Goal: Information Seeking & Learning: Check status

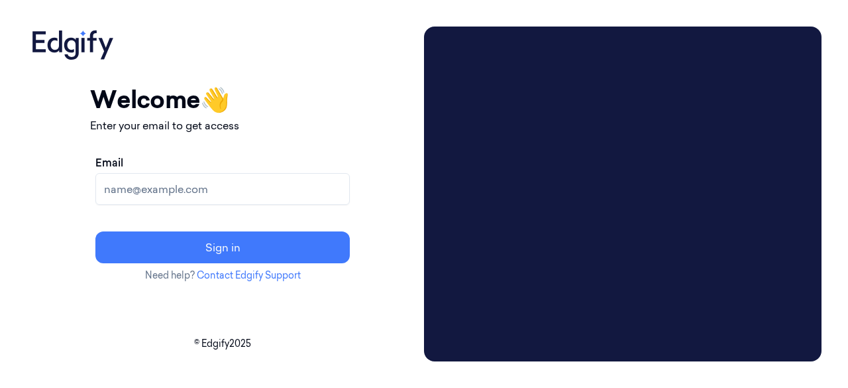
click at [292, 186] on input "Email" at bounding box center [222, 189] width 254 height 32
paste input "[EMAIL_ADDRESS][DOMAIN_NAME]"
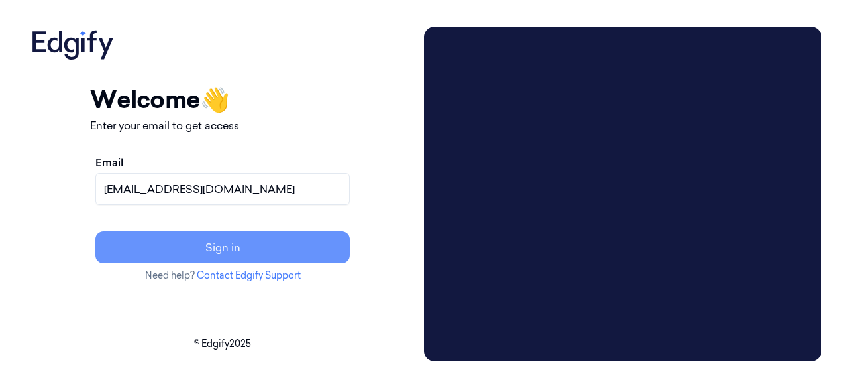
type input "[EMAIL_ADDRESS][DOMAIN_NAME]"
click at [274, 247] on button "Sign in" at bounding box center [222, 247] width 254 height 32
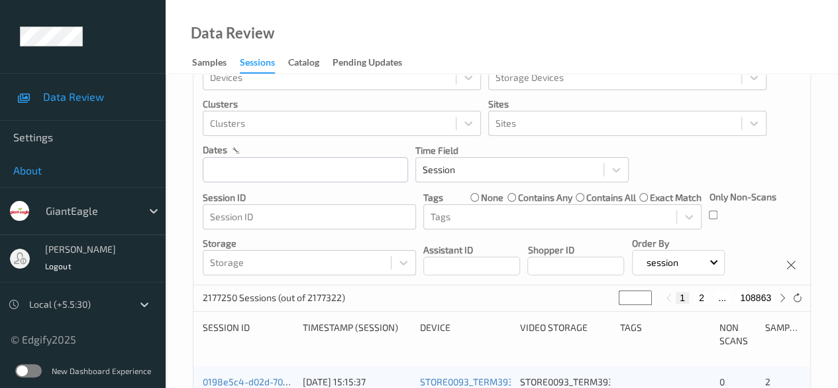
scroll to position [66, 0]
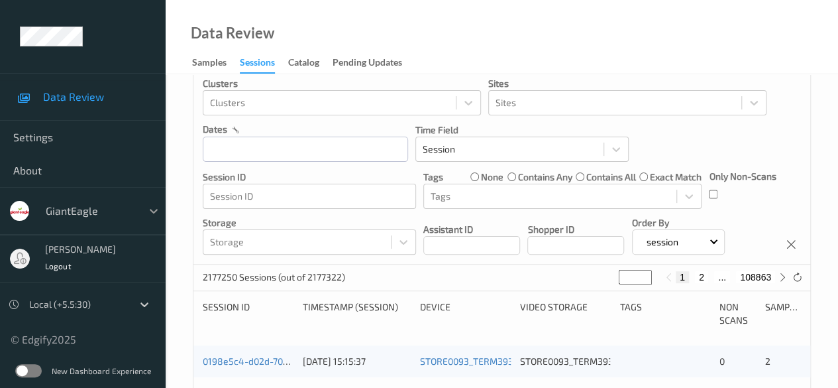
click at [150, 211] on icon at bounding box center [153, 210] width 13 height 13
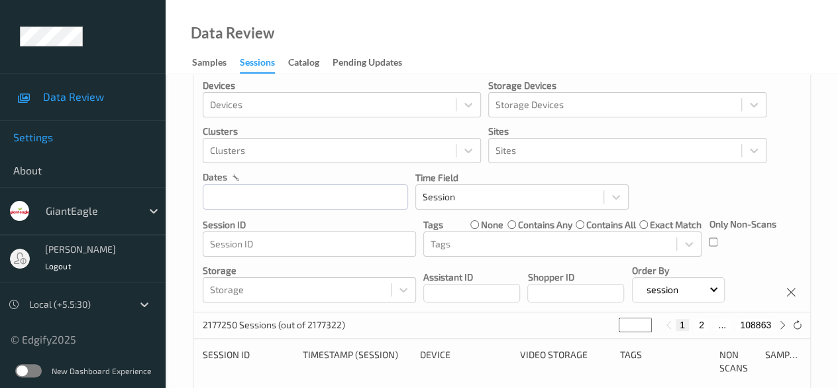
scroll to position [0, 0]
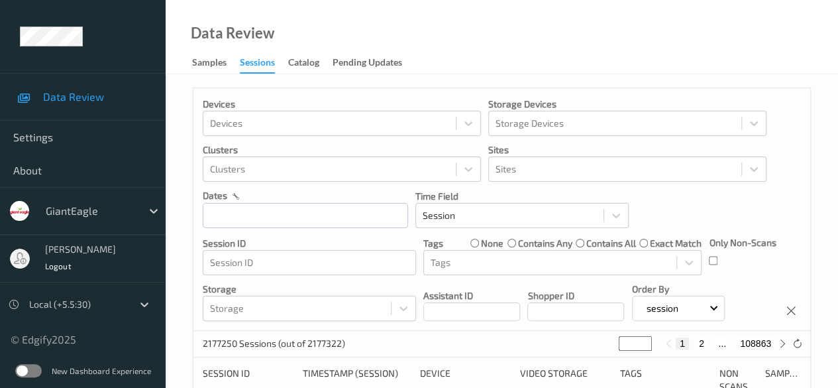
click at [85, 97] on span "Data Review" at bounding box center [97, 96] width 109 height 13
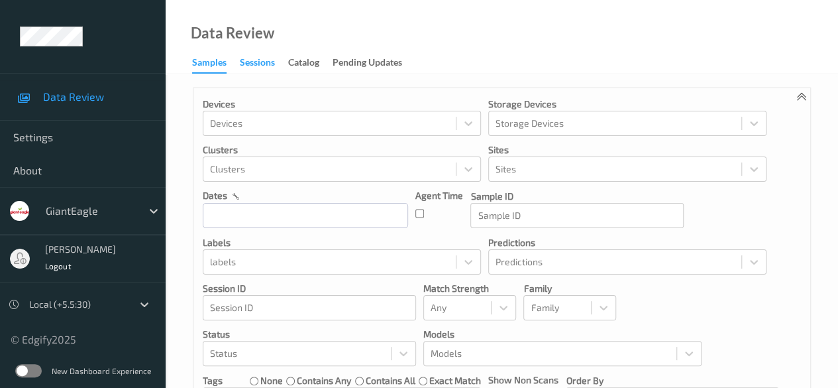
click at [251, 68] on div "Sessions" at bounding box center [257, 64] width 35 height 17
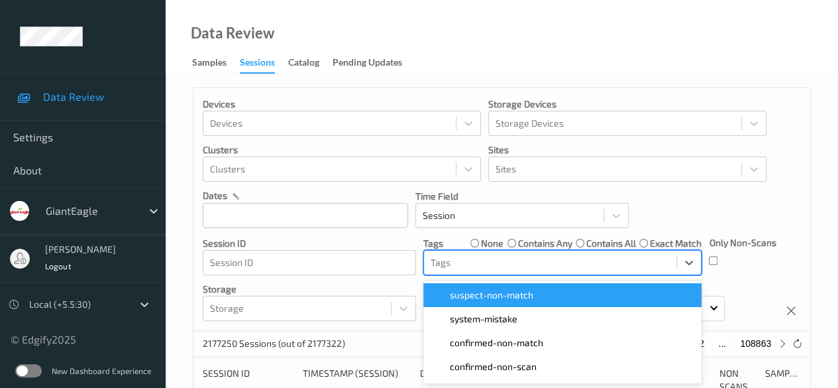
click at [535, 265] on div at bounding box center [550, 262] width 239 height 16
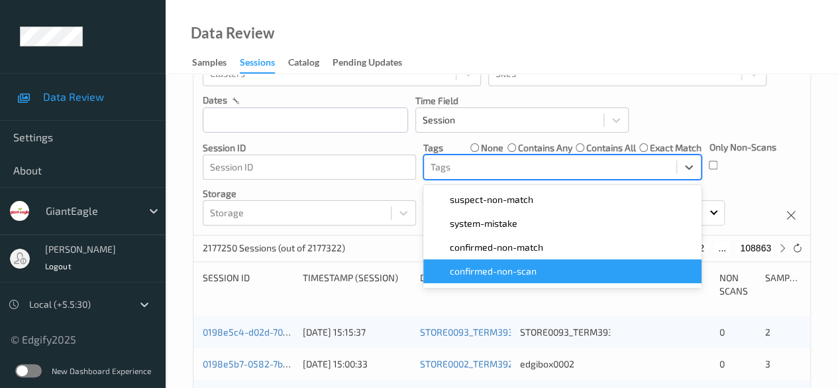
scroll to position [95, 0]
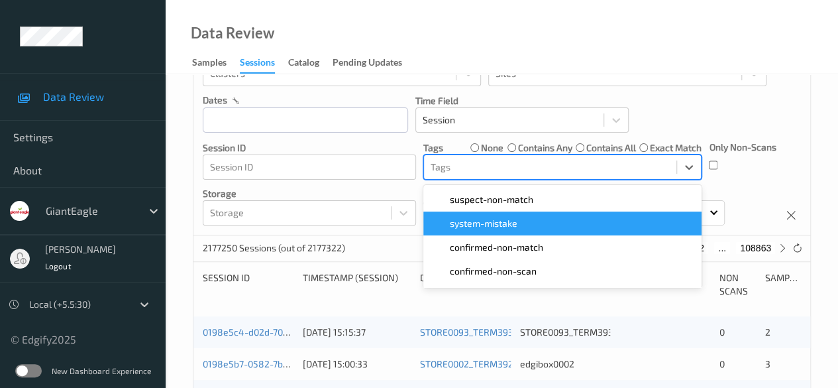
click at [539, 223] on div "system-mistake" at bounding box center [562, 223] width 262 height 13
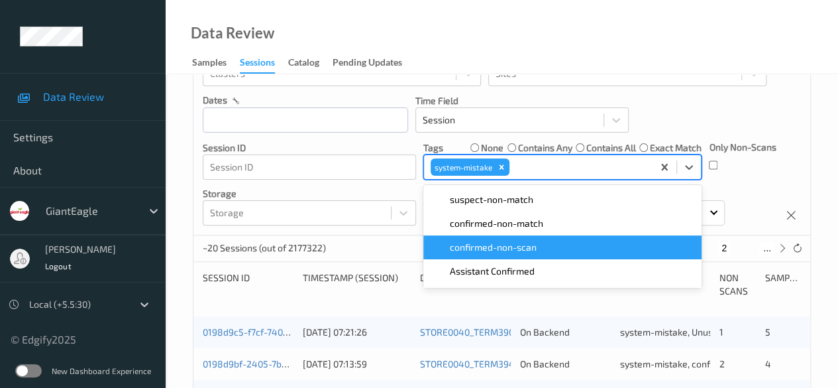
click at [523, 245] on span "confirmed-non-scan" at bounding box center [493, 247] width 87 height 13
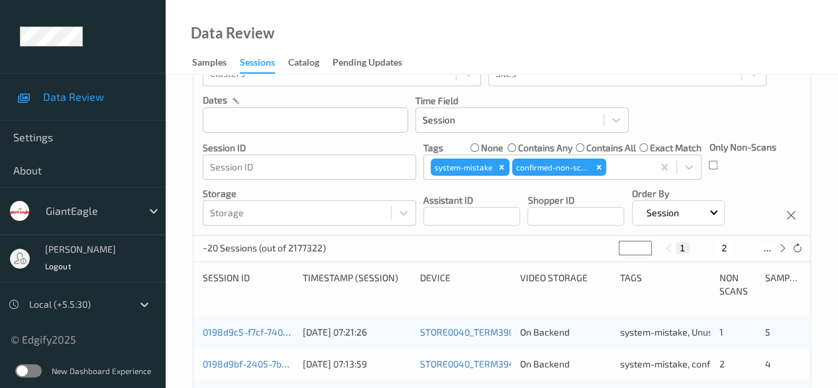
click at [716, 102] on div "Devices Devices Storage Devices Storage Devices Clusters Clusters Sites Sites d…" at bounding box center [502, 114] width 617 height 243
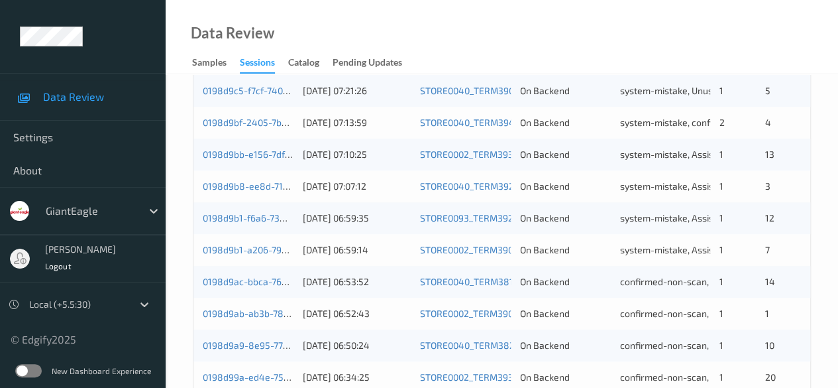
scroll to position [361, 0]
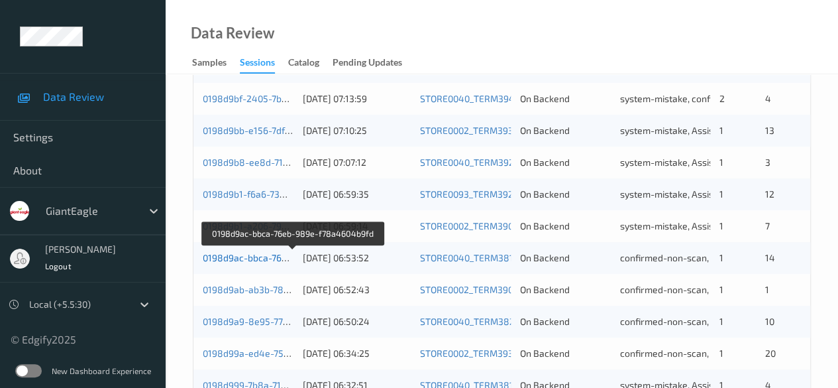
click at [221, 252] on link "0198d9ac-bbca-76eb-989e-f78a4604b9fd" at bounding box center [293, 257] width 180 height 11
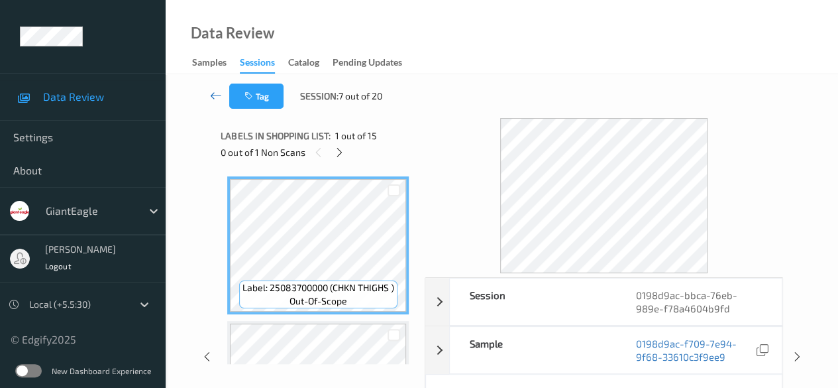
click at [208, 94] on link at bounding box center [215, 96] width 27 height 25
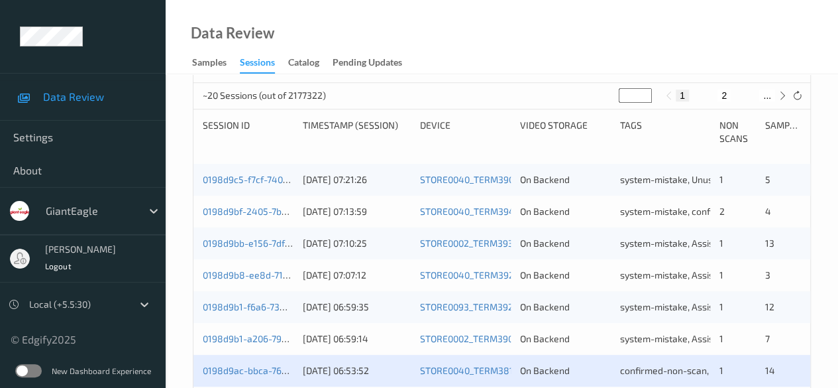
scroll to position [331, 0]
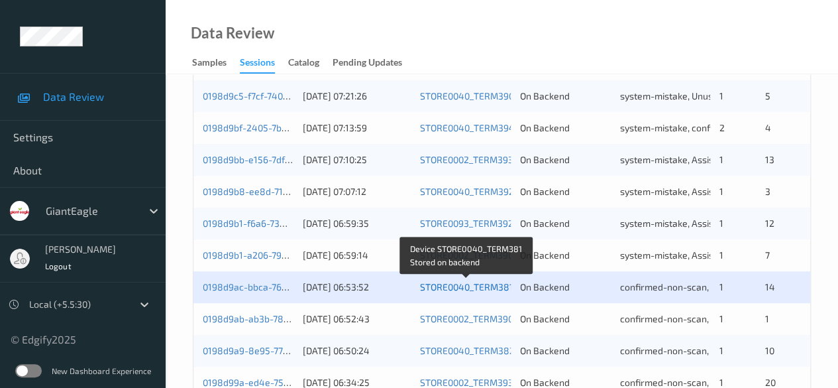
click at [478, 286] on link "STORE0040_TERM381" at bounding box center [466, 286] width 93 height 11
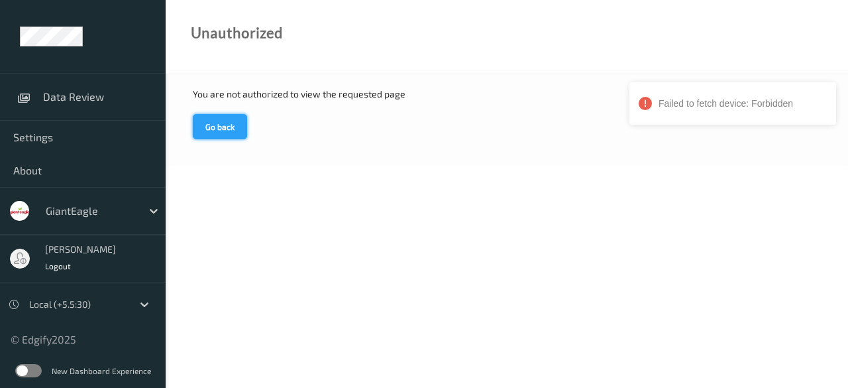
click at [211, 132] on button "Go back" at bounding box center [220, 126] width 54 height 25
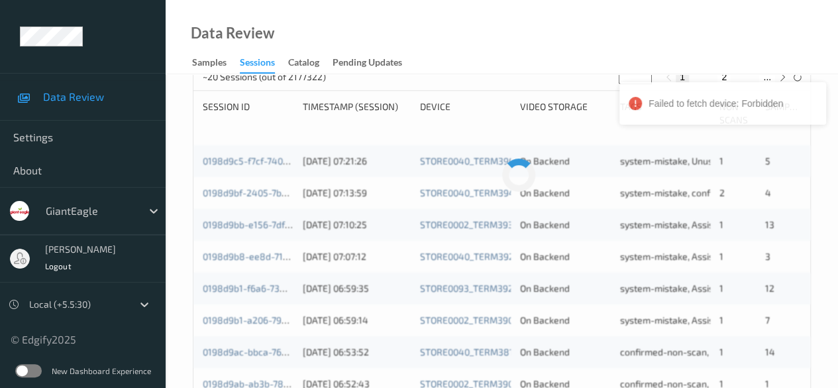
scroll to position [331, 0]
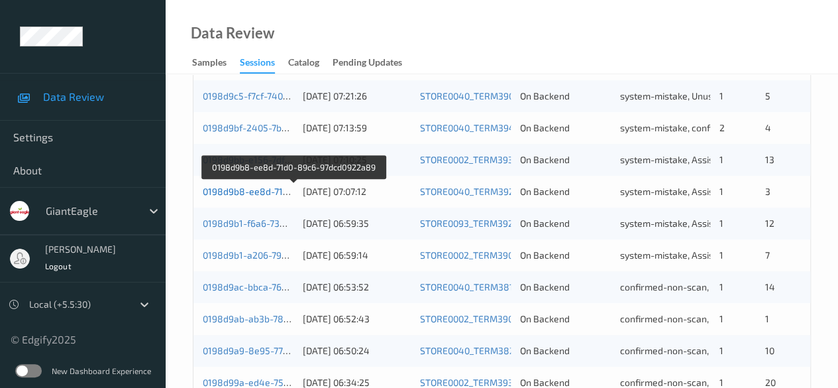
click at [241, 193] on link "0198d9b8-ee8d-71d0-89c6-97dcd0922a89" at bounding box center [294, 191] width 183 height 11
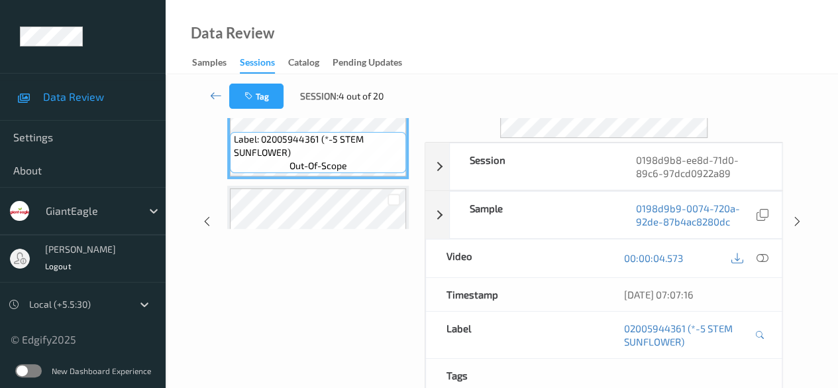
scroll to position [166, 0]
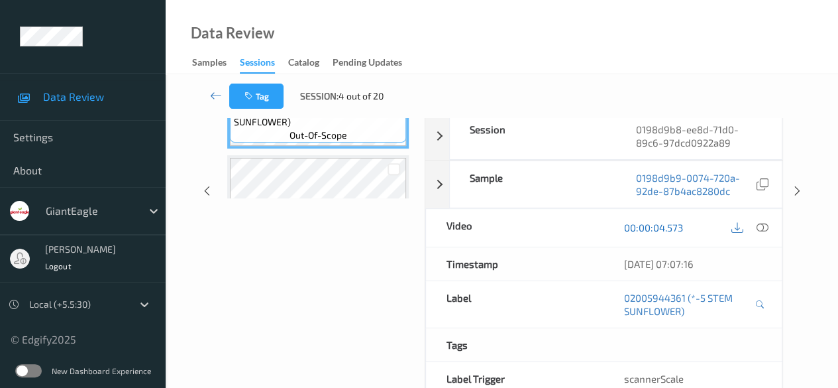
click at [669, 225] on link "00:00:04.573" at bounding box center [653, 227] width 59 height 13
click at [655, 225] on link "00:00:04.573" at bounding box center [653, 227] width 59 height 13
click at [467, 225] on div "Video" at bounding box center [515, 228] width 178 height 38
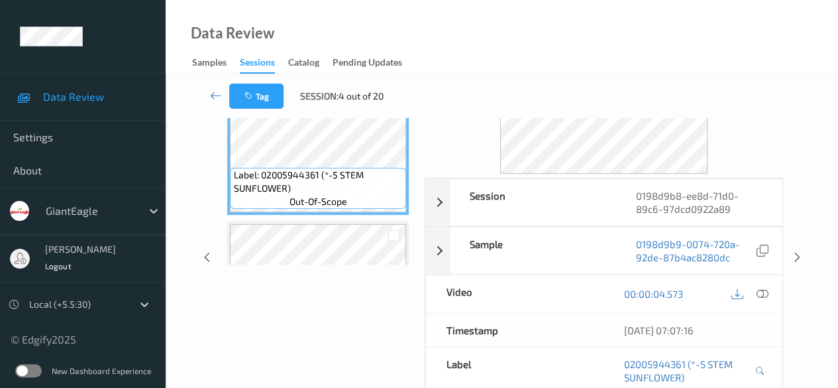
scroll to position [0, 0]
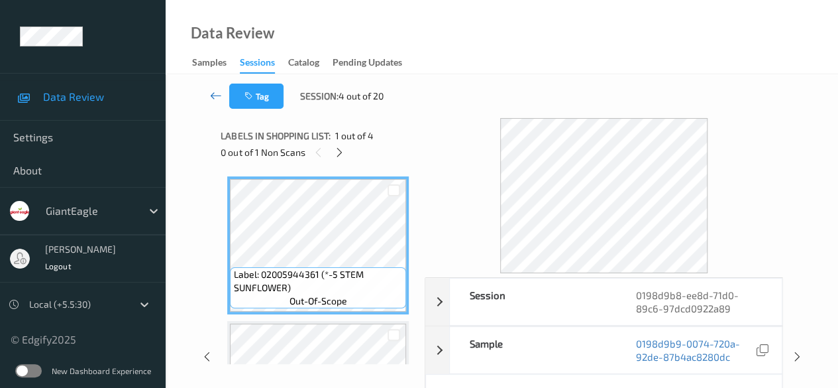
click at [210, 91] on icon at bounding box center [216, 95] width 12 height 13
